Goal: Transaction & Acquisition: Purchase product/service

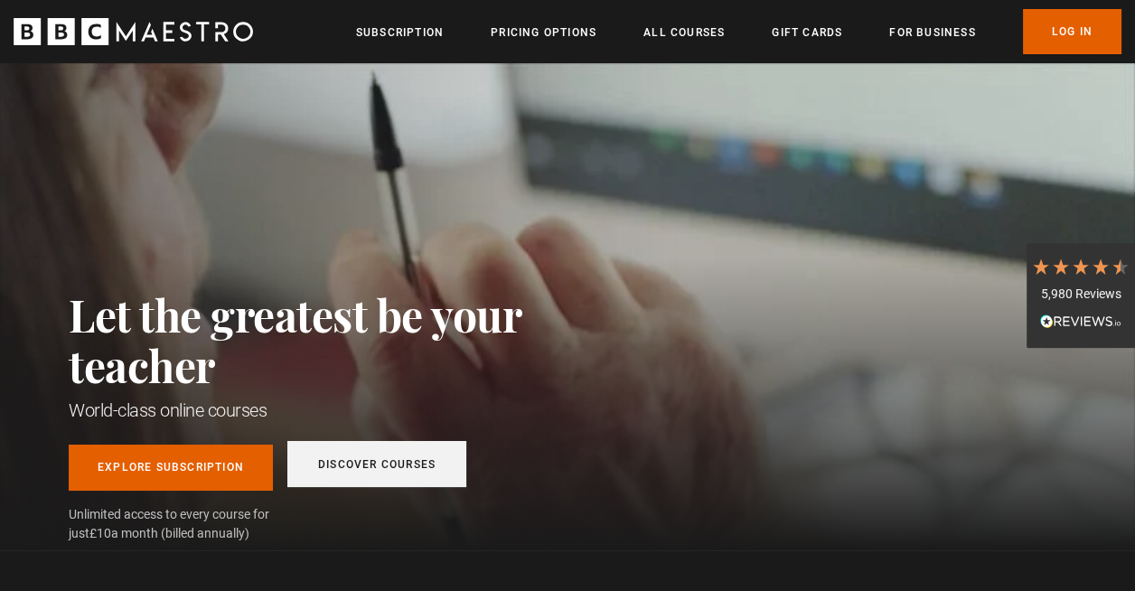
scroll to position [0, 227]
click at [364, 472] on link "Discover Courses" at bounding box center [376, 464] width 179 height 46
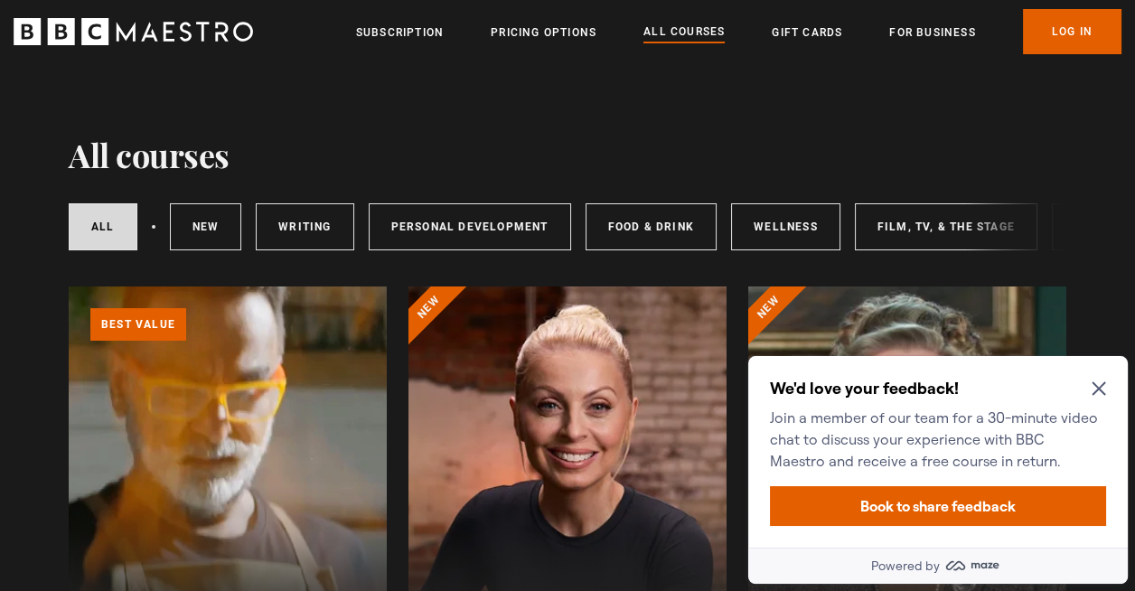
click at [1098, 393] on icon "Close Maze Prompt" at bounding box center [1098, 388] width 14 height 14
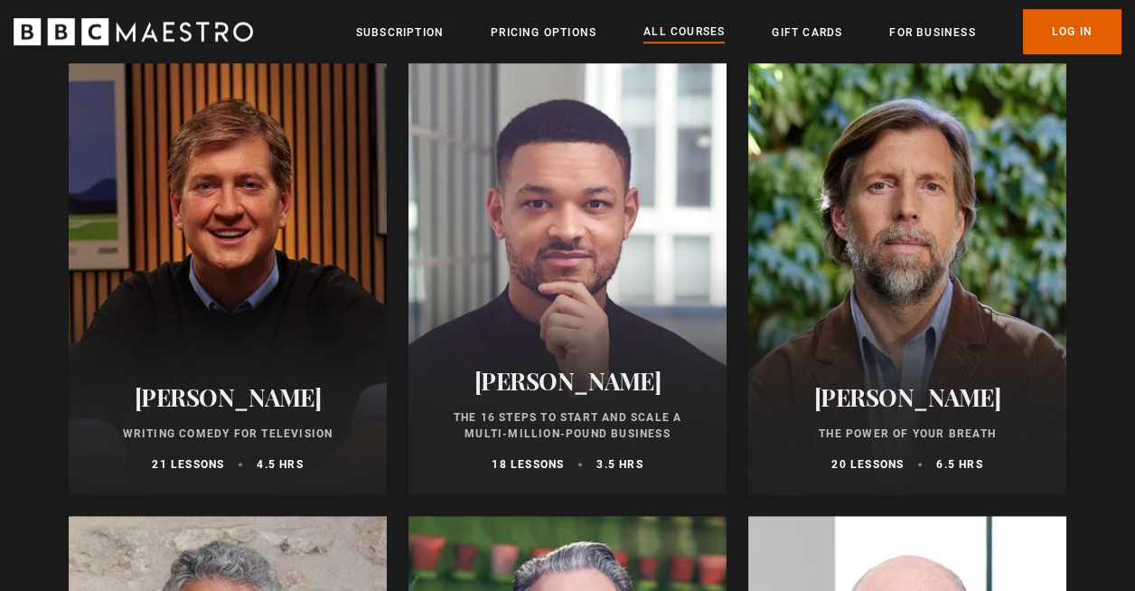
scroll to position [2047, 0]
click at [902, 340] on div at bounding box center [907, 278] width 318 height 434
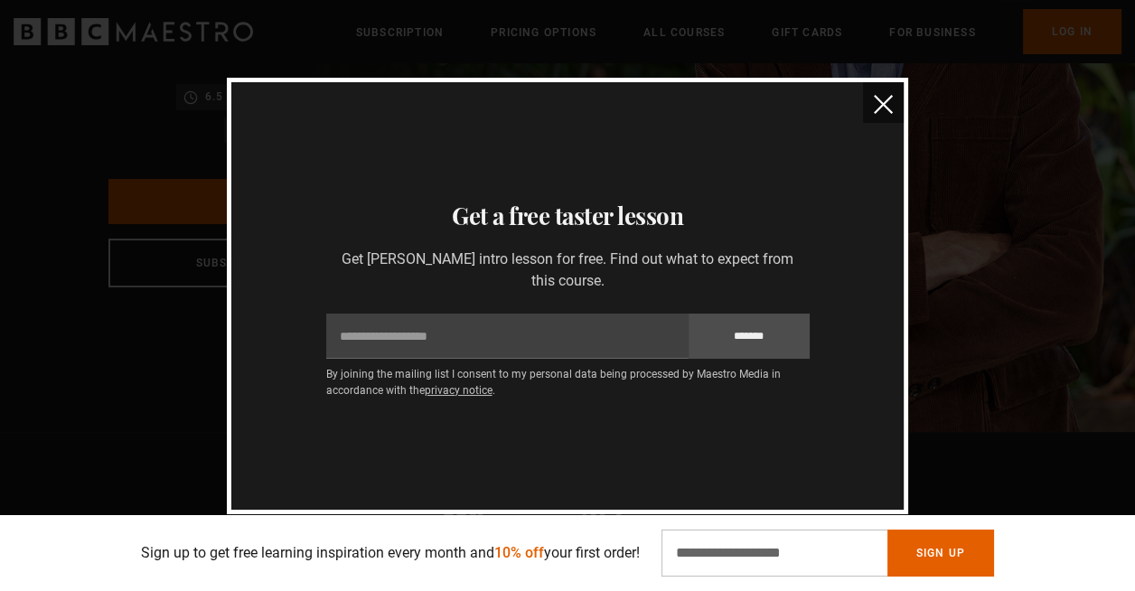
scroll to position [0, 227]
click at [889, 99] on img "close" at bounding box center [883, 104] width 19 height 19
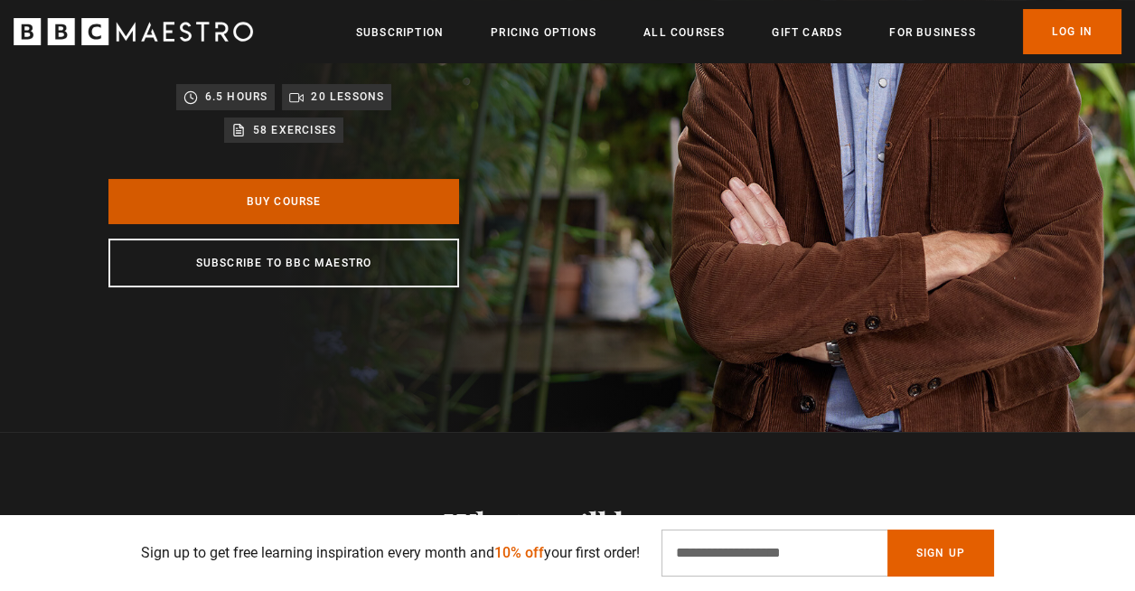
click at [257, 197] on link "Buy Course" at bounding box center [283, 201] width 350 height 45
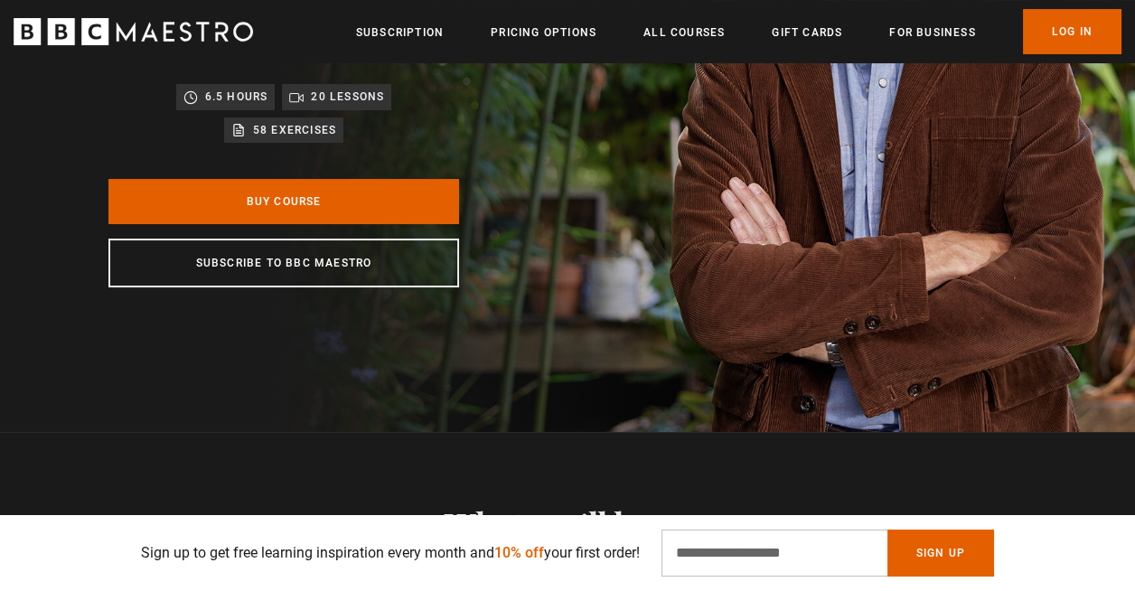
scroll to position [0, 908]
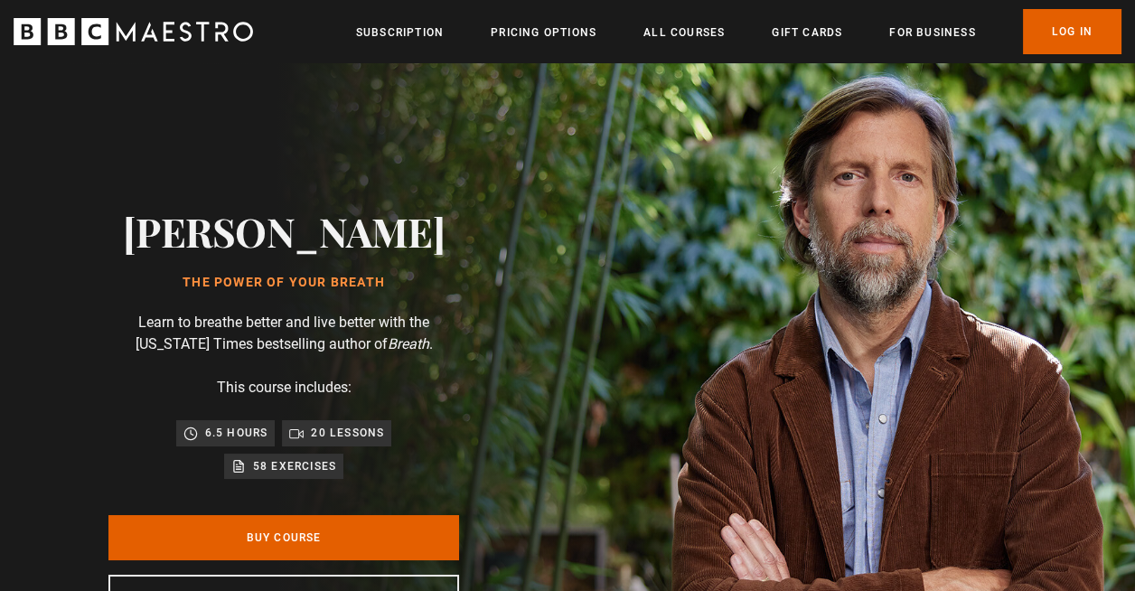
scroll to position [0, 453]
